Goal: Communication & Community: Participate in discussion

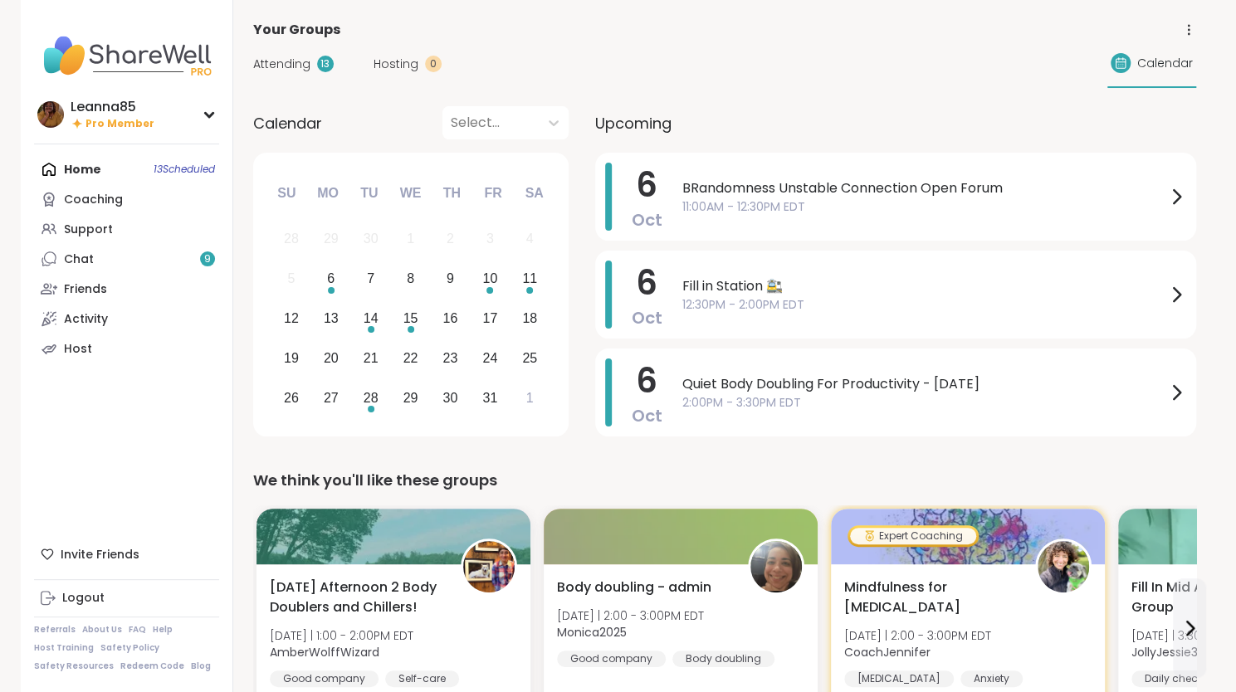
click at [133, 173] on div "Home 13 Scheduled Coaching Support Chat 9 Friends Activity Host" at bounding box center [126, 258] width 185 height 209
click at [100, 243] on link "Support" at bounding box center [126, 229] width 185 height 30
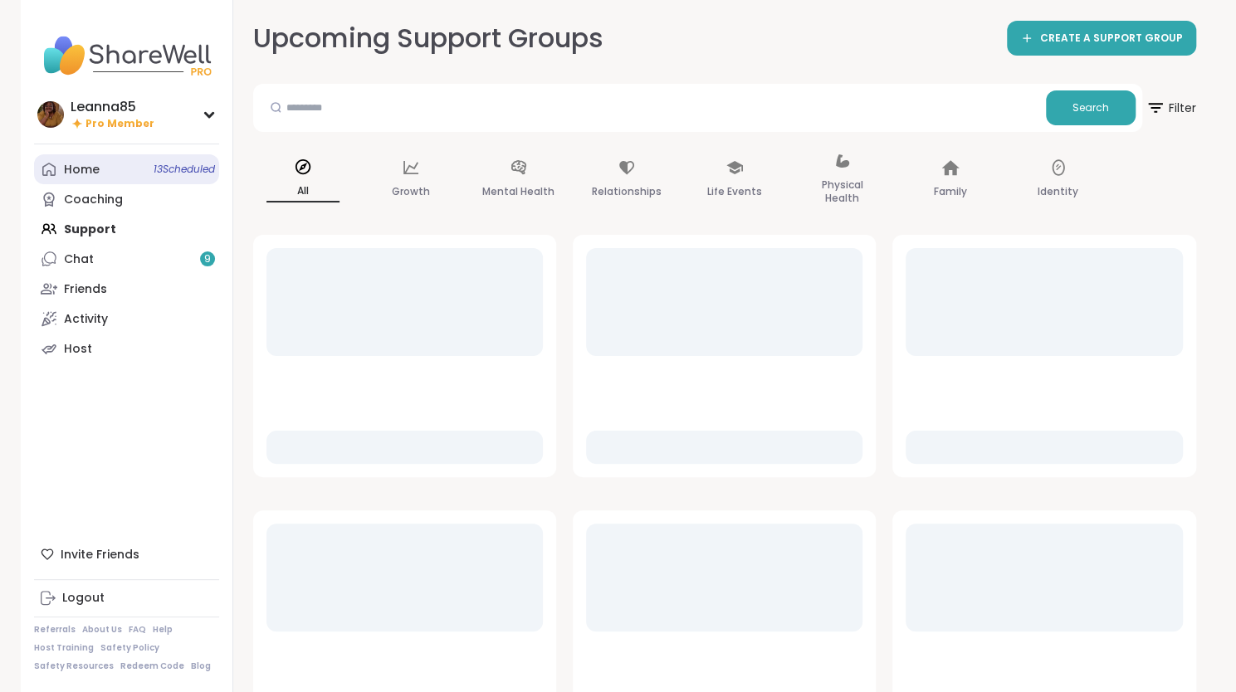
click at [86, 178] on link "Home 13 Scheduled" at bounding box center [126, 169] width 185 height 30
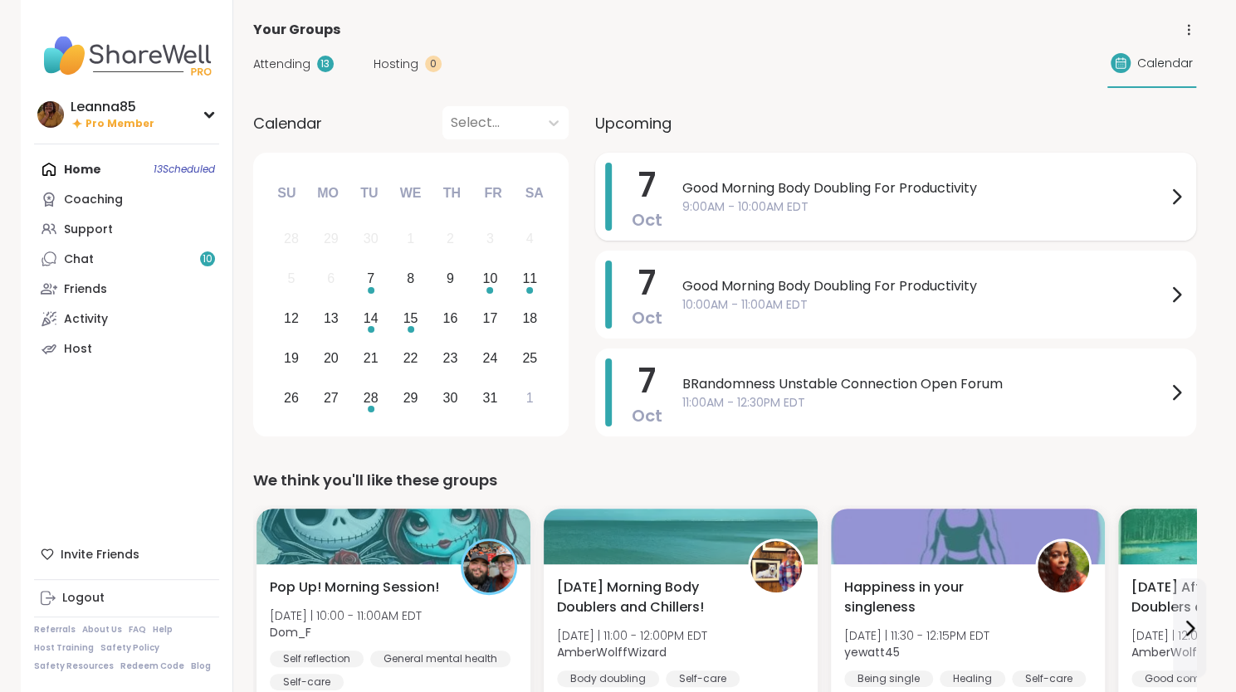
click at [666, 209] on div "[DATE] Good Morning Body Doubling For Productivity 9:00AM - 10:00AM EDT" at bounding box center [895, 197] width 601 height 88
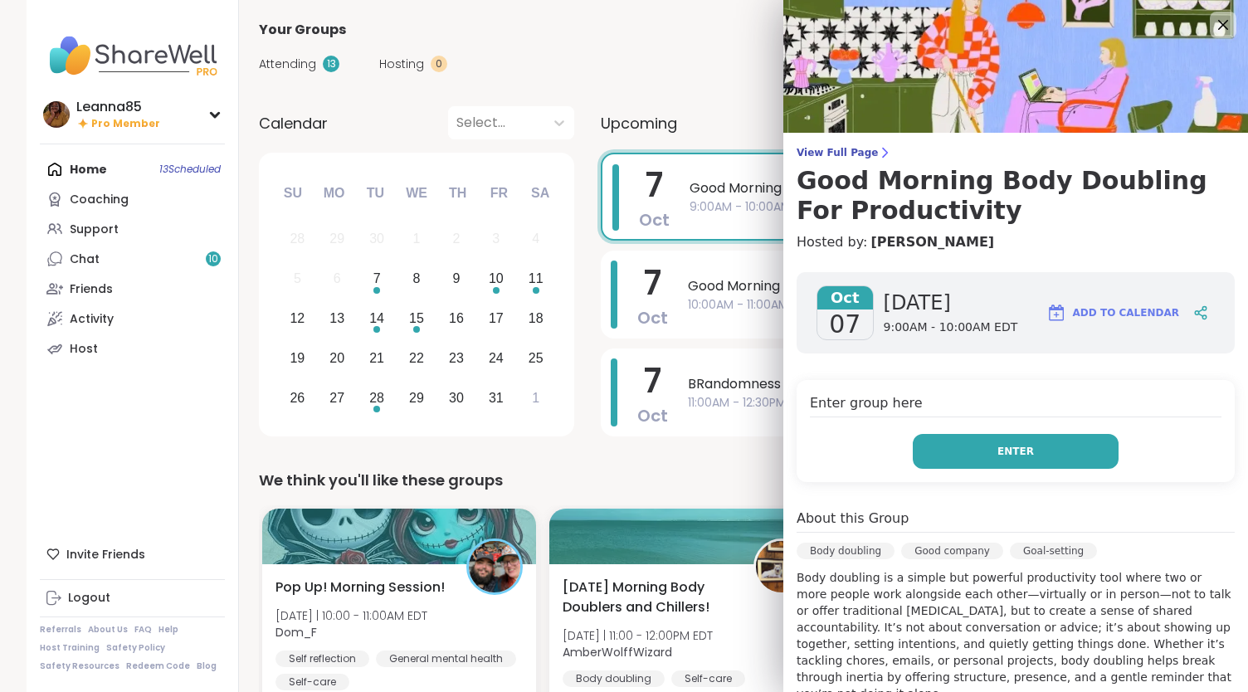
click at [936, 449] on button "Enter" at bounding box center [1016, 451] width 206 height 35
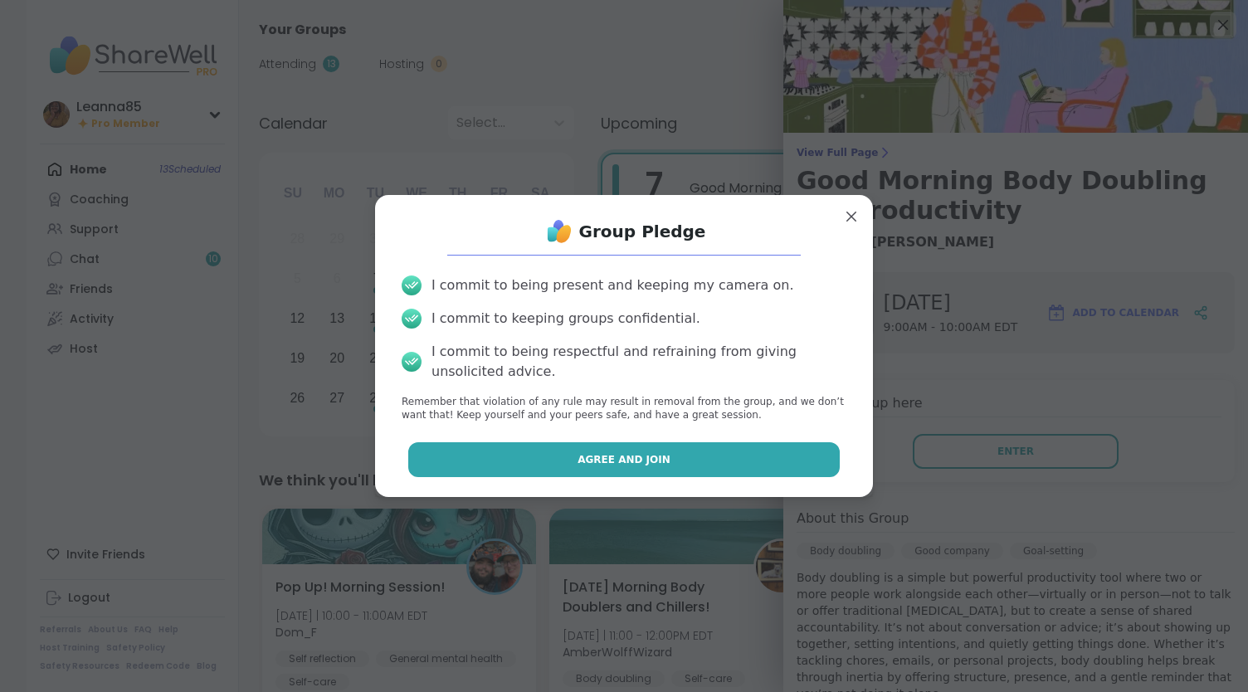
click at [744, 456] on button "Agree and Join" at bounding box center [624, 459] width 432 height 35
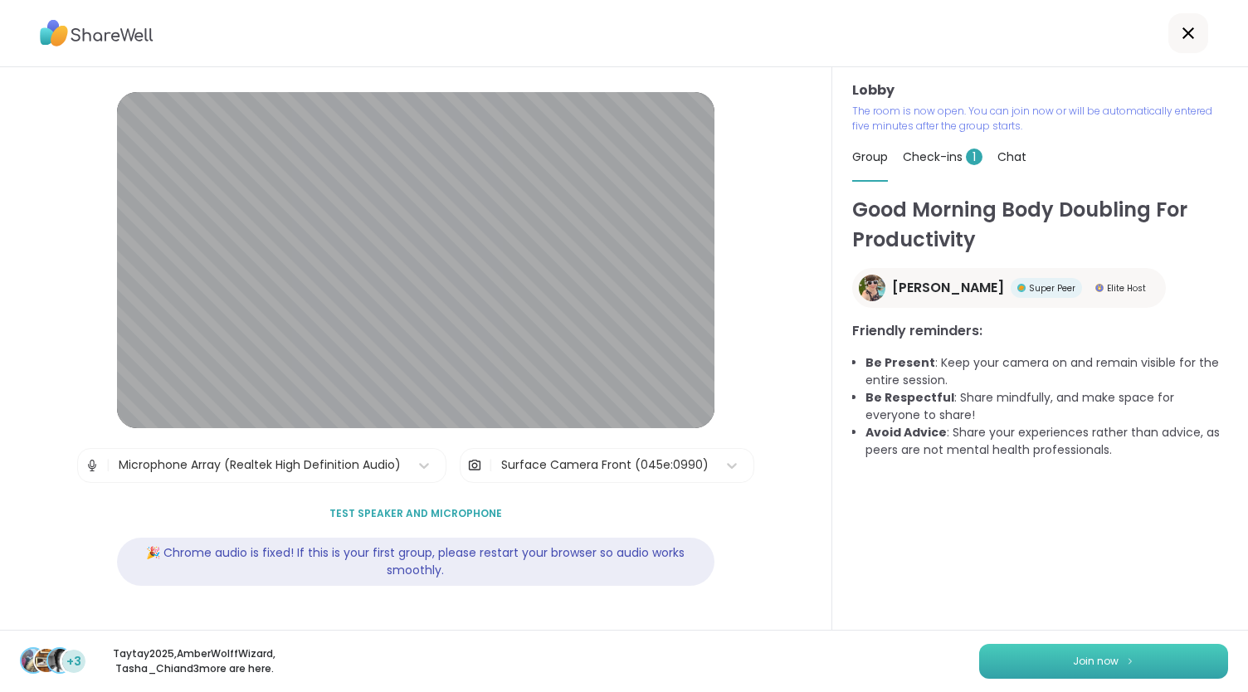
click at [1037, 660] on button "Join now" at bounding box center [1103, 661] width 249 height 35
